Goal: Find specific page/section: Find specific page/section

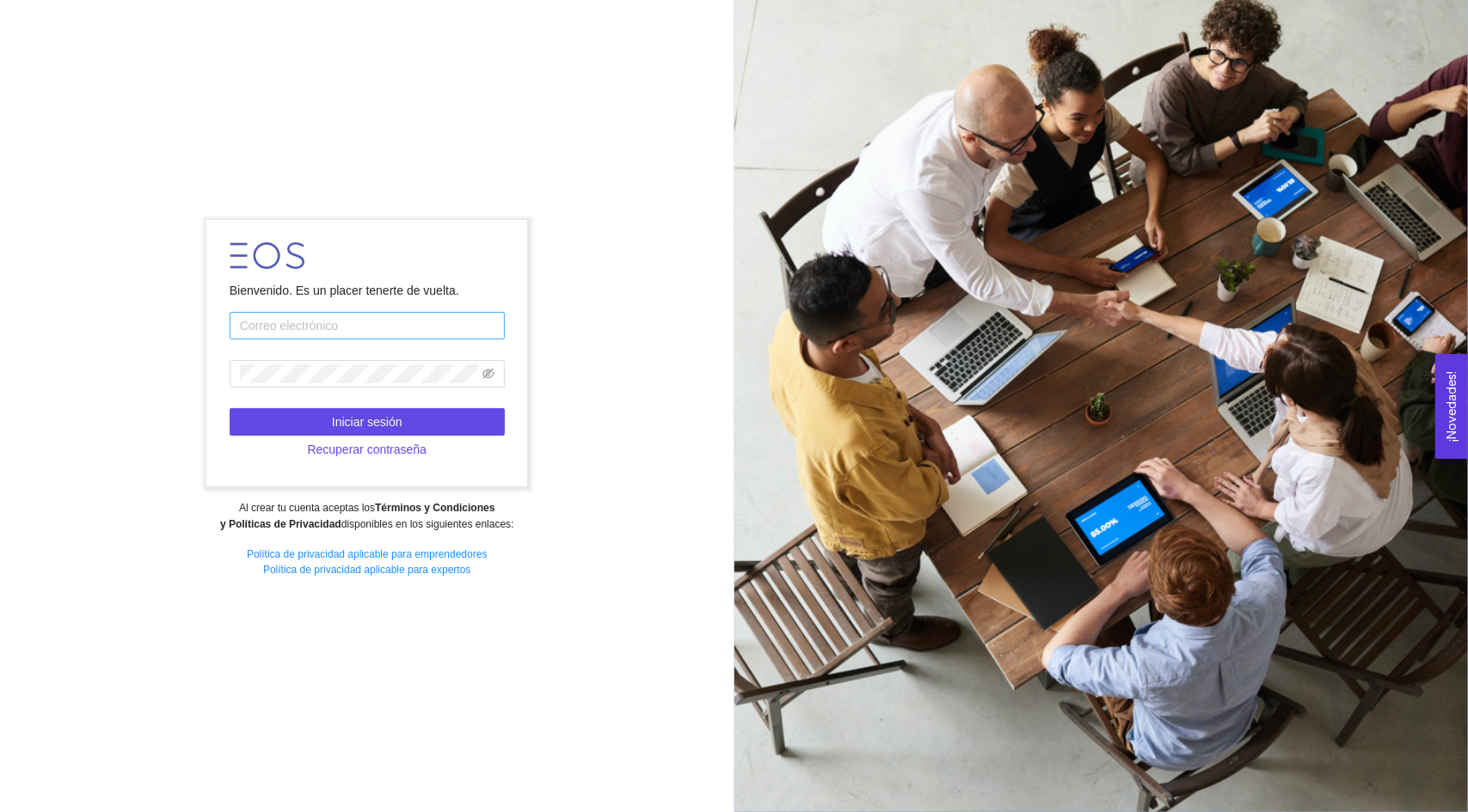
click at [376, 332] on input "text" at bounding box center [367, 325] width 276 height 28
type input "[EMAIL_ADDRESS][DOMAIN_NAME]"
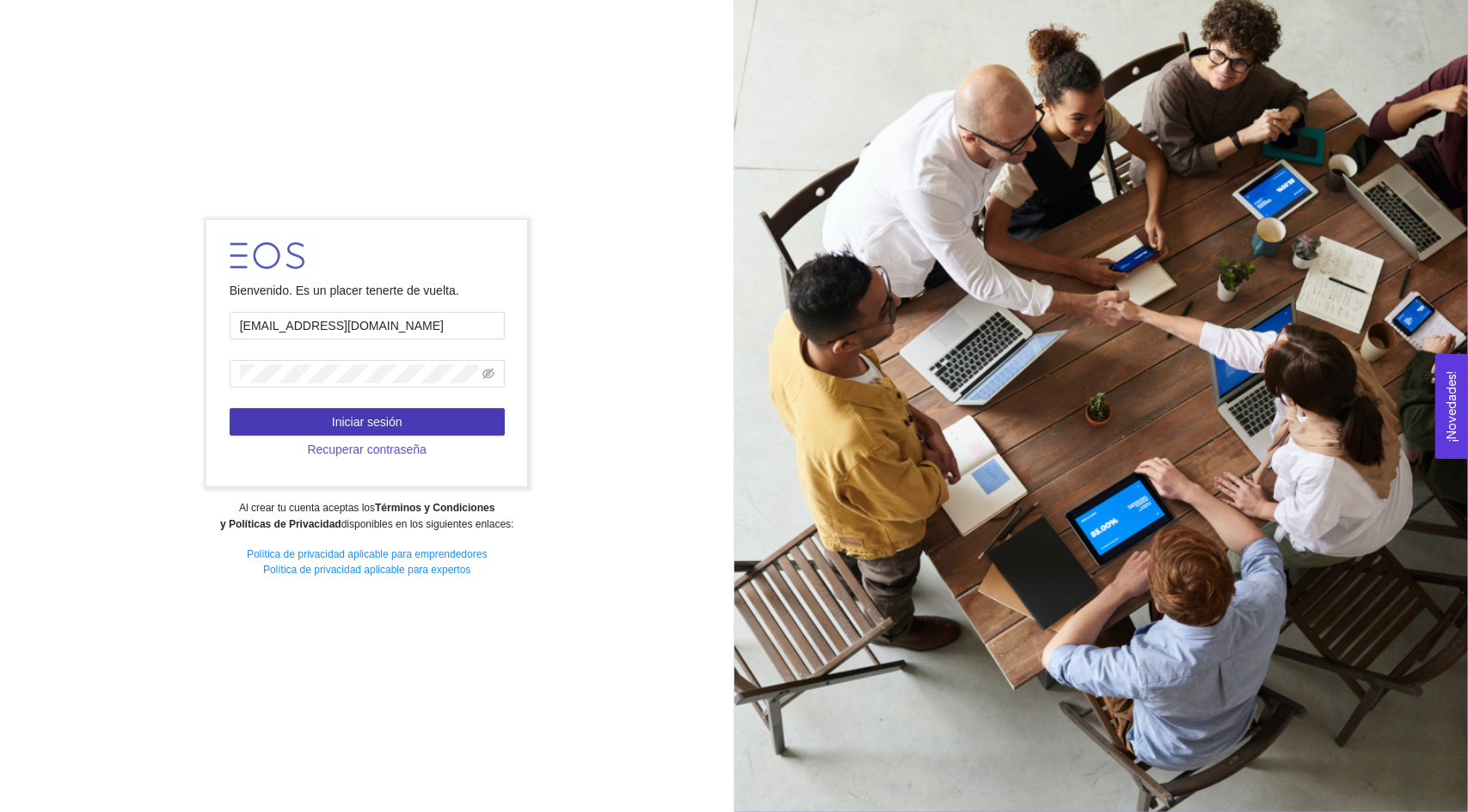
click at [433, 413] on button "Iniciar sesión" at bounding box center [367, 422] width 276 height 28
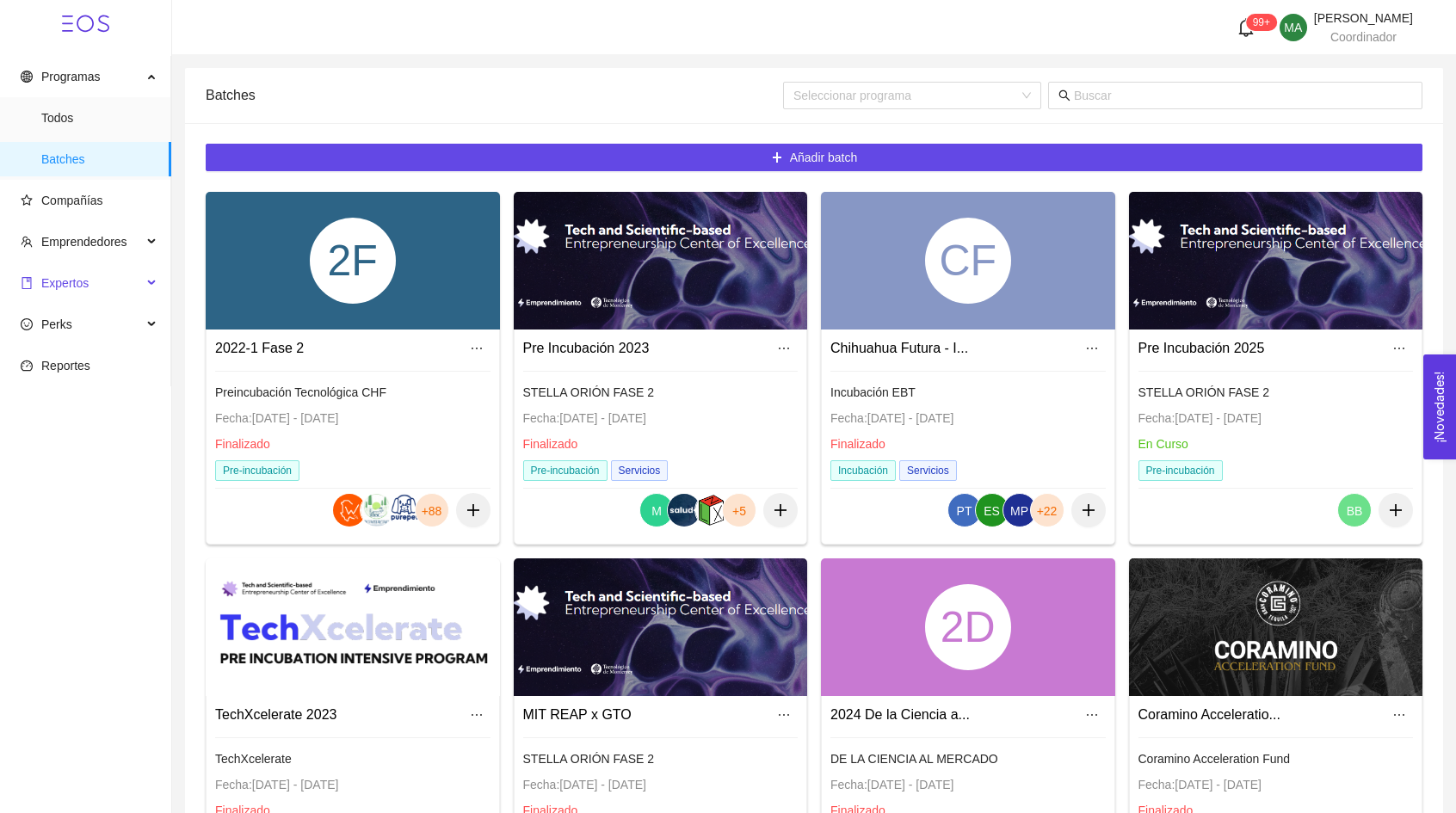
click at [119, 285] on span "Expertos" at bounding box center [81, 283] width 121 height 35
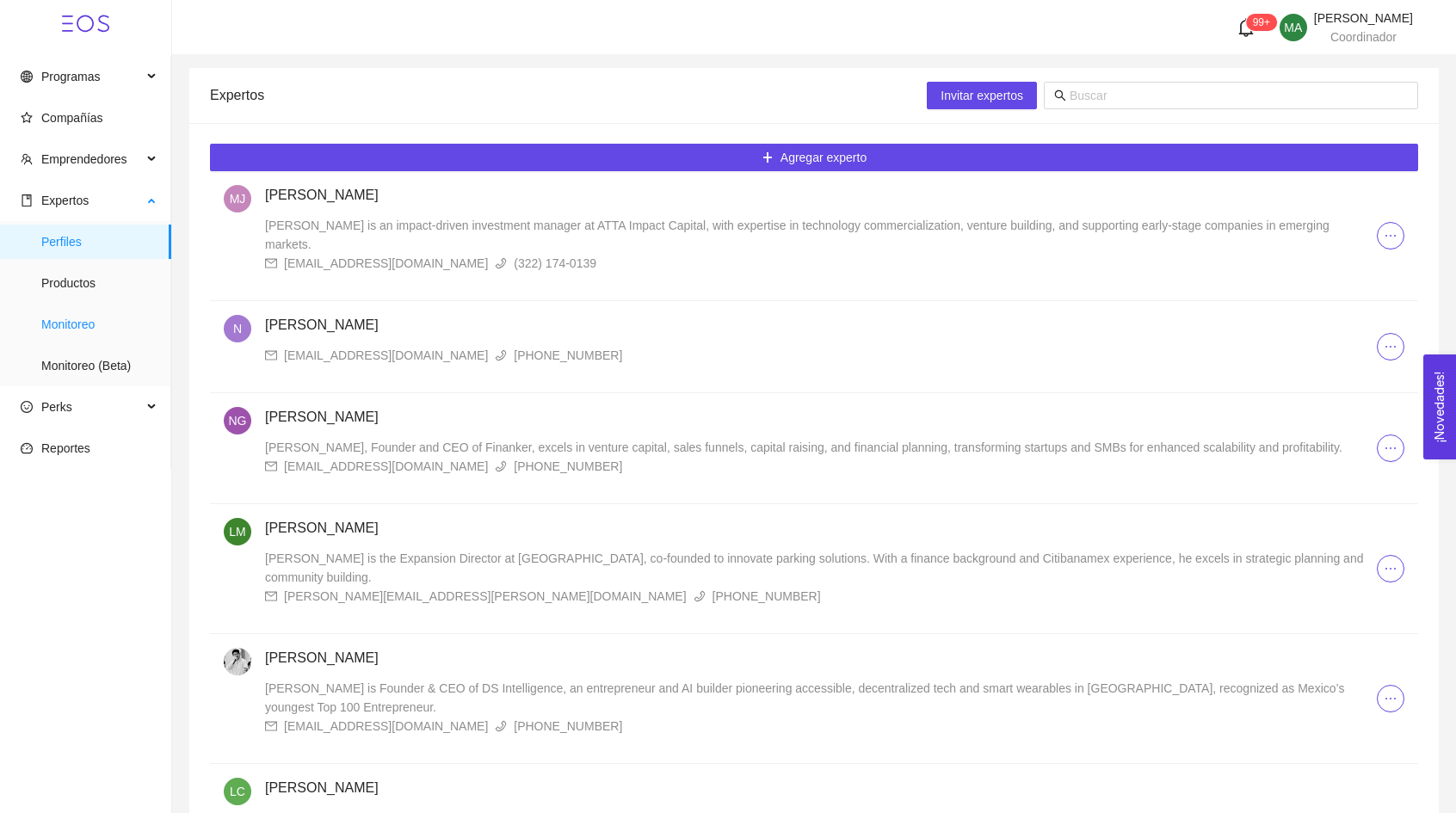
click at [60, 340] on span "Monitoreo" at bounding box center [99, 324] width 116 height 35
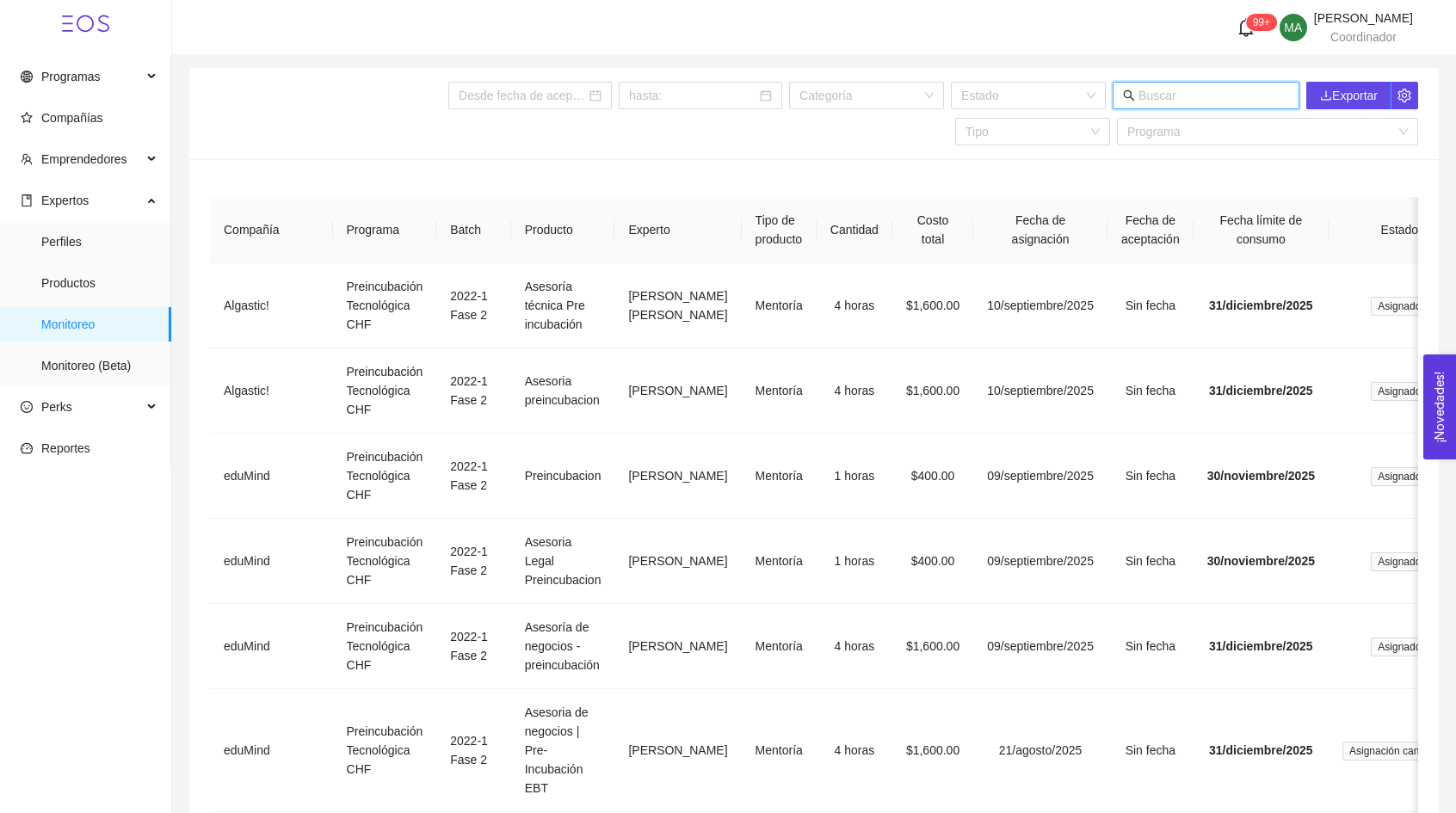
click at [1224, 97] on input "text" at bounding box center [1214, 95] width 151 height 19
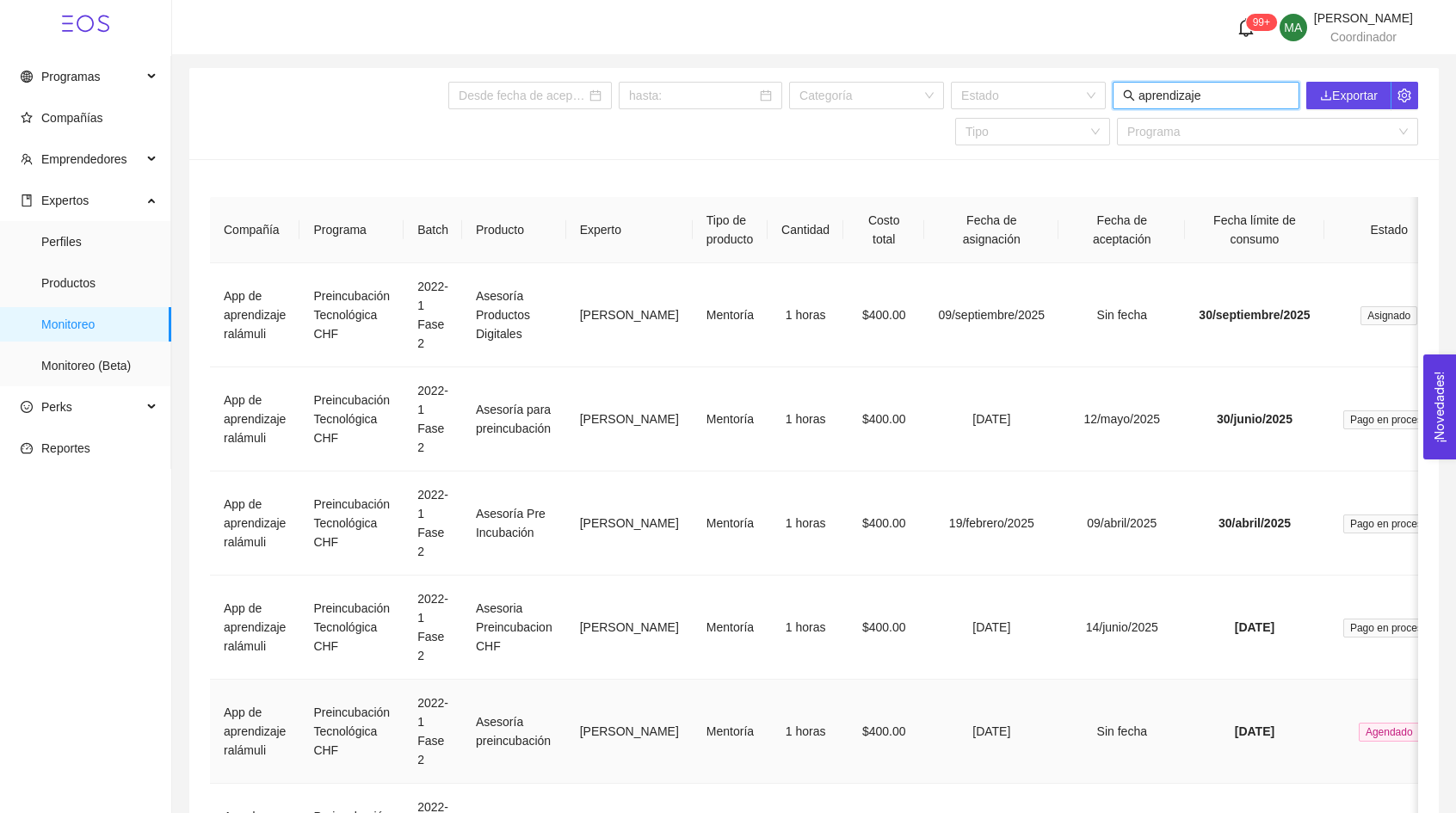
type input "aprendizaje"
